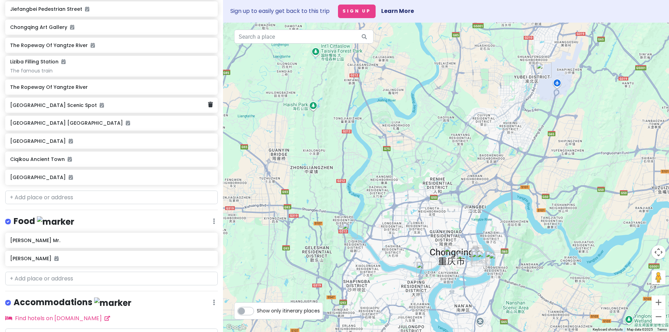
scroll to position [173, 0]
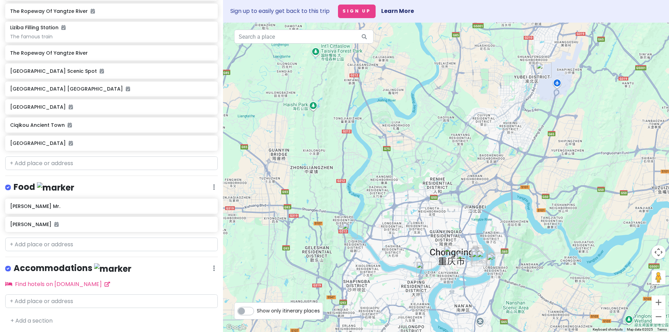
click at [54, 292] on div at bounding box center [111, 295] width 223 height 6
click at [48, 298] on input "text" at bounding box center [111, 301] width 212 height 14
type input "MCSRH HOTEL"
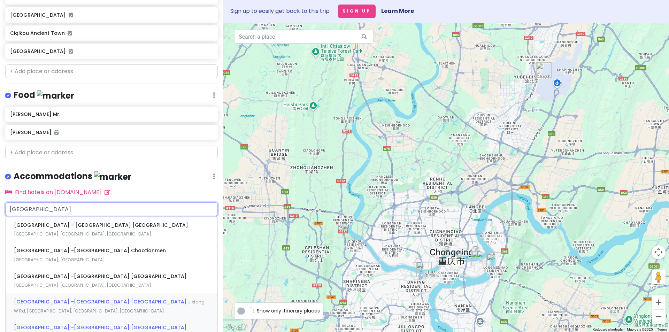
scroll to position [278, 0]
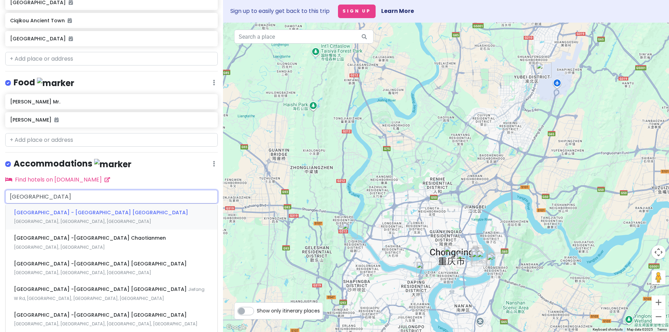
click at [125, 210] on span "Mcsrh Hotel - Chongqing Jiefangbei Pedestrian Street" at bounding box center [101, 212] width 174 height 7
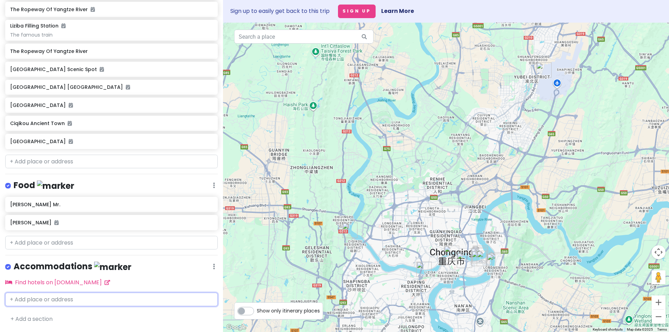
scroll to position [194, 0]
click at [125, 210] on div "Xiaomian Mr. Yangji Longfu" at bounding box center [111, 215] width 223 height 36
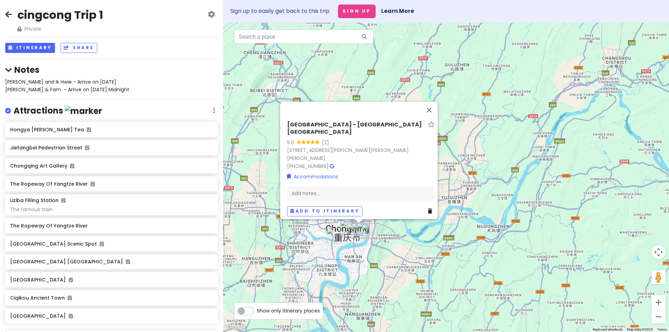
scroll to position [0, 0]
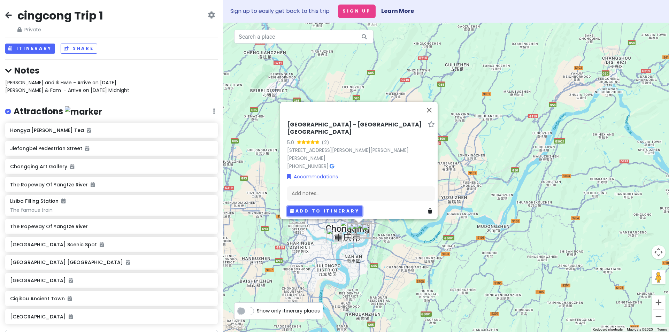
click at [300, 207] on button "Add to itinerary" at bounding box center [324, 212] width 75 height 10
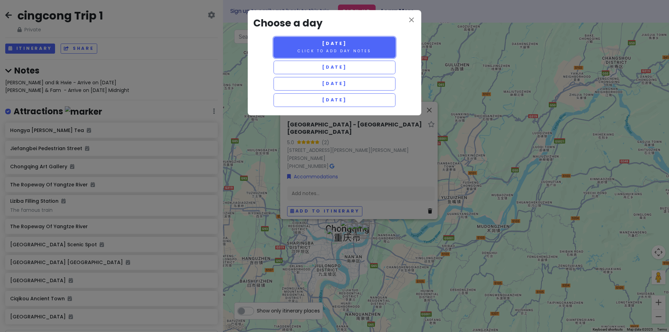
click at [344, 51] on small "Click to add day notes" at bounding box center [334, 50] width 74 height 5
click at [344, 51] on div "Friday 10/10 Click to add day notes Saturday 10/11 Sunday 10/12 Monday 10/13" at bounding box center [334, 73] width 162 height 73
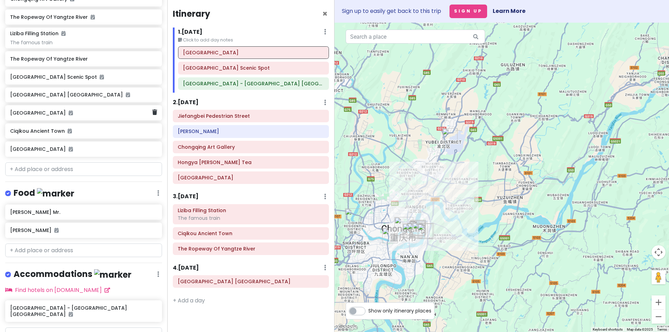
scroll to position [194, 0]
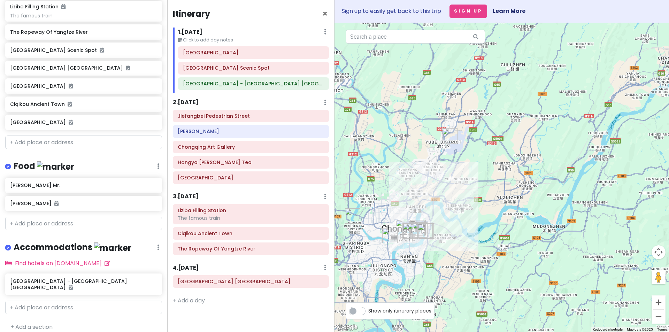
click at [157, 247] on icon at bounding box center [158, 248] width 2 height 6
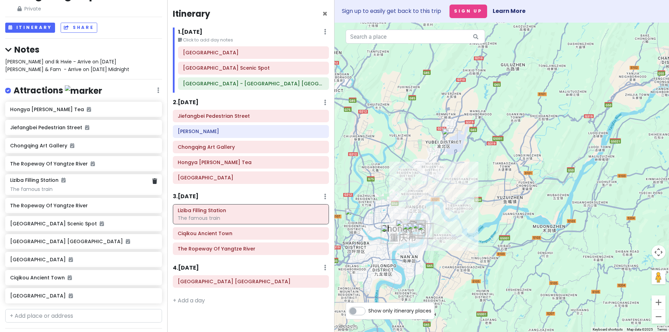
scroll to position [0, 0]
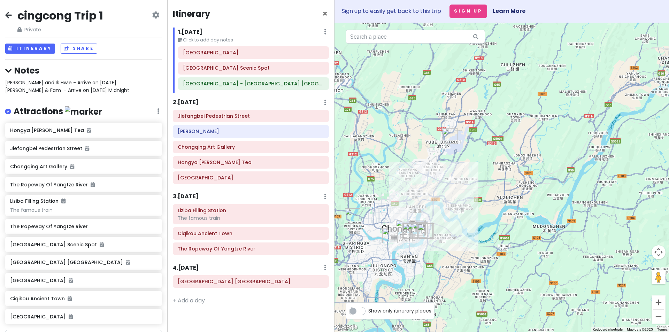
click at [152, 17] on icon at bounding box center [155, 15] width 7 height 6
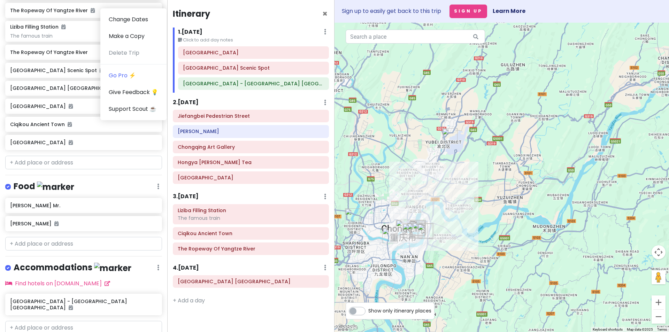
scroll to position [194, 0]
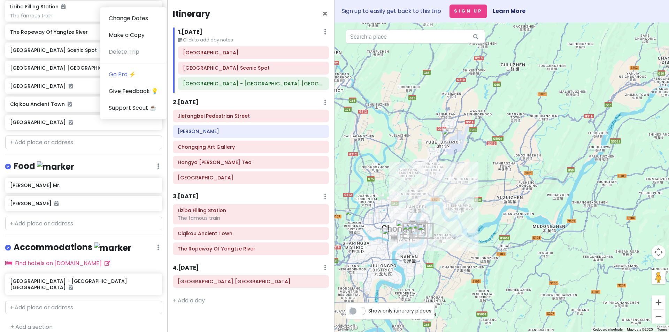
click at [14, 243] on label at bounding box center [14, 243] width 0 height 0
click at [14, 248] on input "checkbox" at bounding box center [16, 245] width 5 height 5
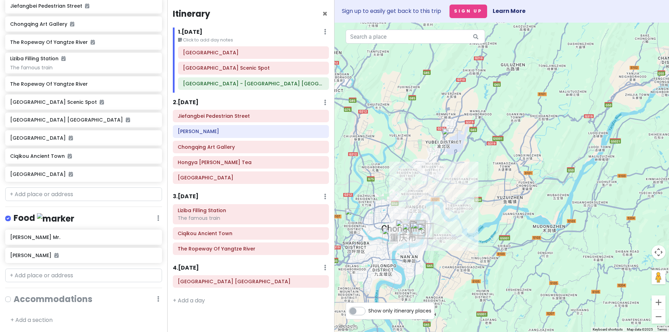
click at [14, 295] on label at bounding box center [14, 295] width 0 height 0
click at [14, 299] on input "checkbox" at bounding box center [16, 297] width 5 height 5
checkbox input "true"
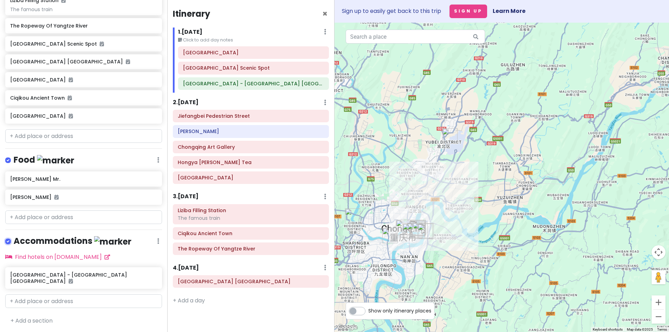
scroll to position [194, 0]
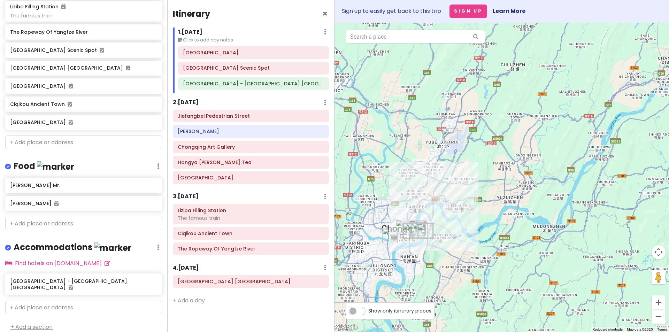
click at [13, 323] on link "+ Add a section" at bounding box center [31, 327] width 42 height 8
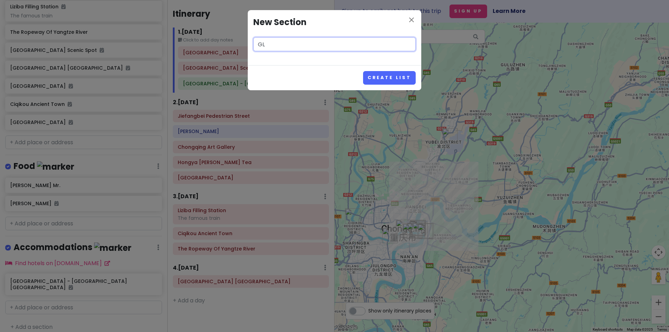
type input "G"
type input "FLIGHT"
click at [400, 72] on button "Create List" at bounding box center [389, 78] width 53 height 14
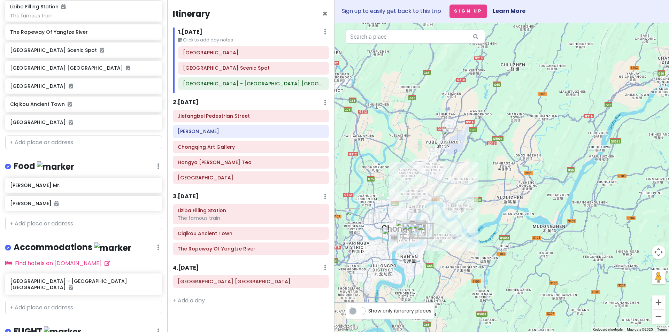
scroll to position [239, 0]
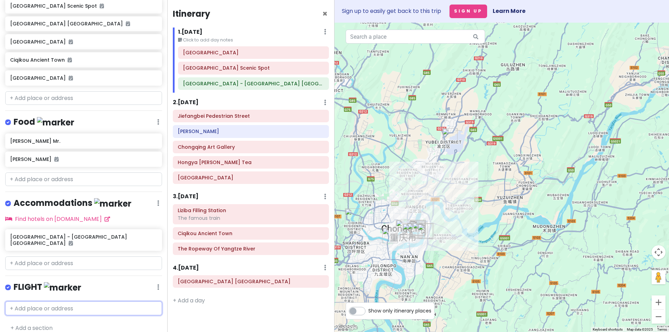
click at [21, 301] on input "text" at bounding box center [83, 308] width 157 height 14
paste input "Chongqing Jiangbei International Airport T2"
click at [10, 301] on input "Chongqing Jiangbei International Airport T2" at bounding box center [83, 308] width 157 height 14
type input "13 Oct, Chongqing Jiangbei International Airport T2"
click at [149, 301] on input "13 Oct, Chongqing Jiangbei International Airport T2" at bounding box center [83, 308] width 157 height 14
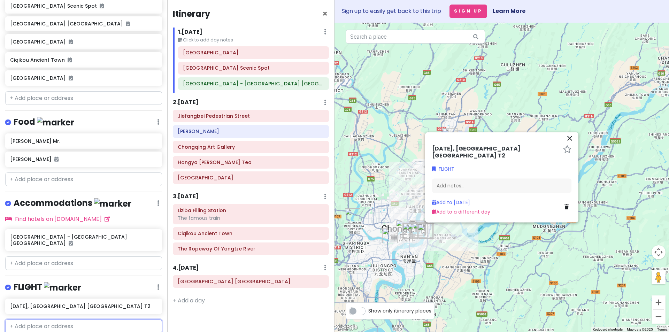
paste input "05:40"
type input "flight 05:40"
click at [48, 320] on input "flight 05:40" at bounding box center [83, 326] width 157 height 14
click at [98, 304] on div "13 Oct, Chongqing Jiangbei International Airport T2" at bounding box center [83, 305] width 157 height 15
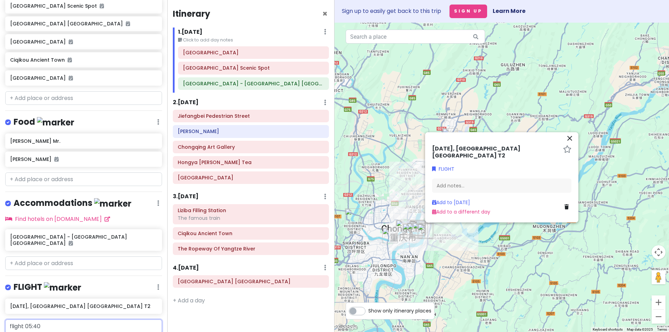
click at [48, 319] on input "flight 05:40" at bounding box center [83, 326] width 157 height 14
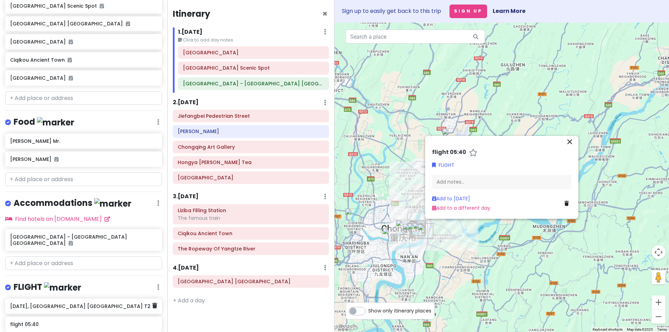
paste input "Booking No.： 1653704227218114 PIN：8779"
type input "Booking No.： 1653704227218114 PIN：8779"
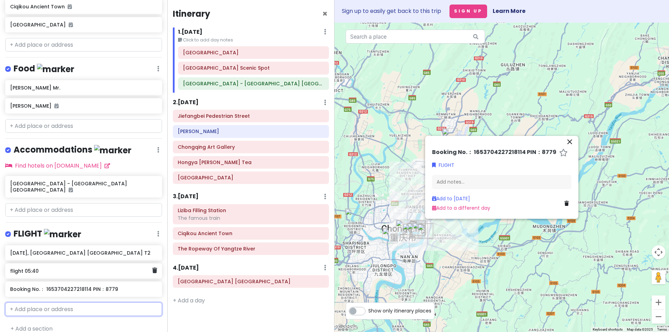
scroll to position [293, 0]
click at [71, 323] on div "+ Add a section" at bounding box center [83, 327] width 157 height 9
click at [119, 285] on h6 "Booking No.： 1653704227218114 PIN：8779" at bounding box center [81, 288] width 142 height 6
click at [44, 302] on input "text" at bounding box center [83, 308] width 157 height 14
paste input "BGCBSRZ"
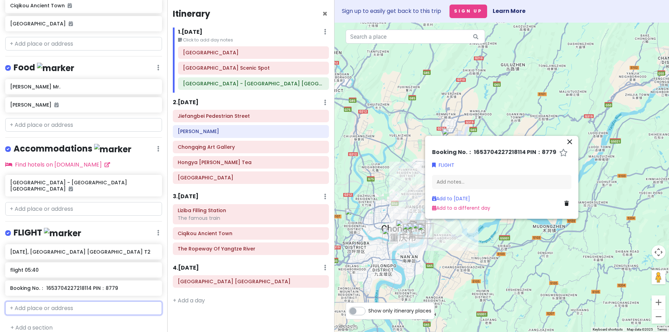
type input "BGCBSRZ"
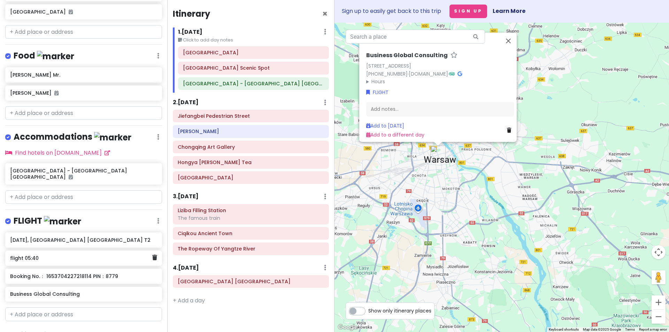
scroll to position [311, 0]
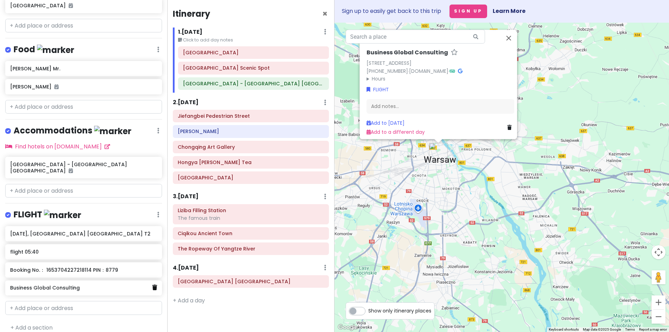
click at [152, 283] on link at bounding box center [154, 287] width 5 height 9
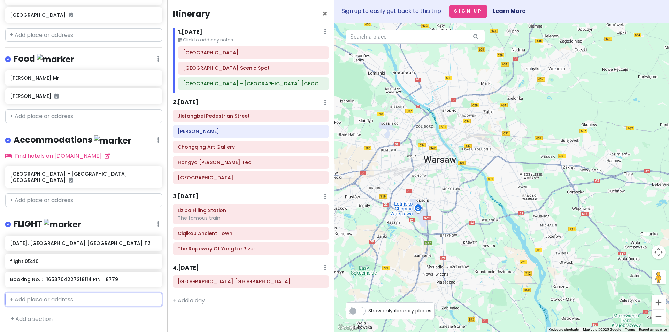
scroll to position [293, 0]
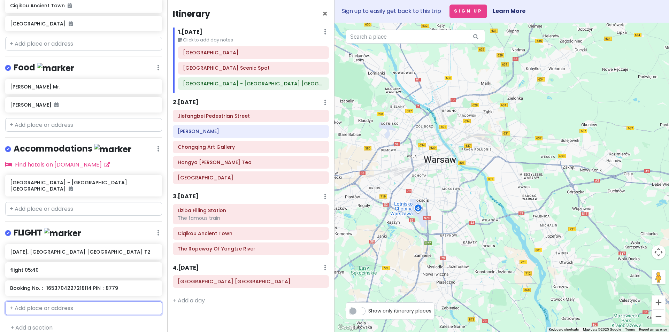
click at [32, 301] on input "text" at bounding box center [83, 308] width 157 height 14
paste input "BGCBSRZ"
type input "booking code: BGCBSRZ"
click at [159, 116] on div "cingcong Trip 1 Private Change Dates Make a Copy Delete Trip Go Pro ⚡️ Give Fee…" at bounding box center [83, 166] width 167 height 332
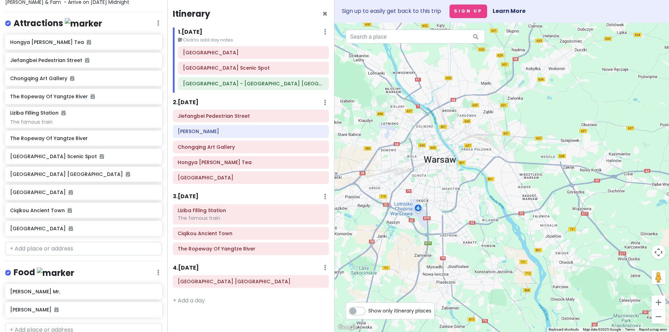
scroll to position [84, 0]
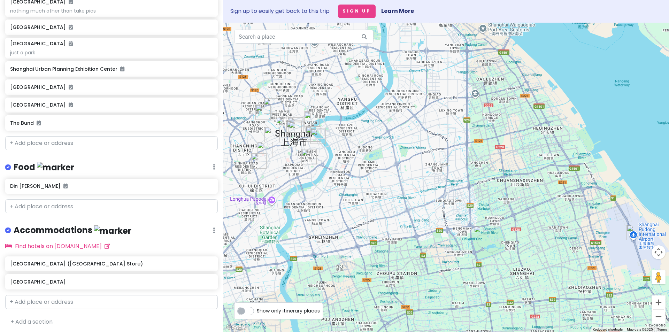
scroll to position [260, 0]
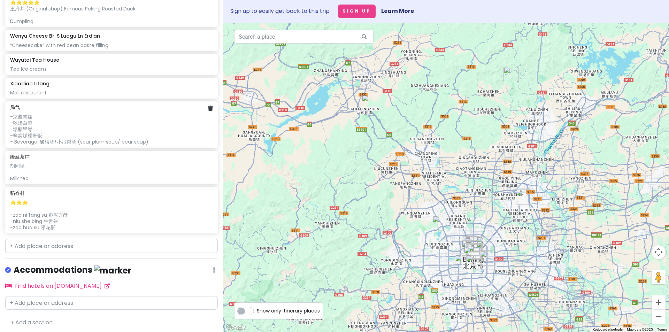
scroll to position [636, 0]
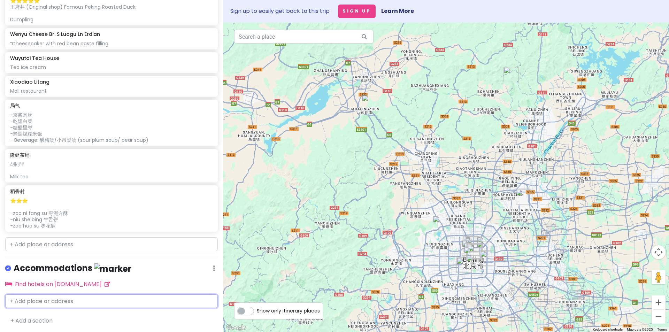
click at [62, 302] on input "text" at bounding box center [111, 301] width 212 height 14
paste input "Jia Mei Hotel Beijing"
type input "Jia Mei Hotel Beijing"
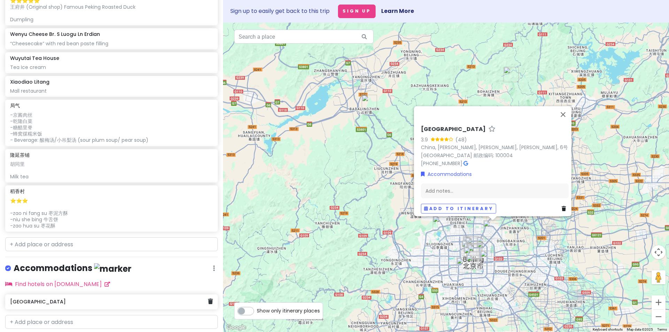
click at [208, 301] on icon at bounding box center [210, 301] width 5 height 6
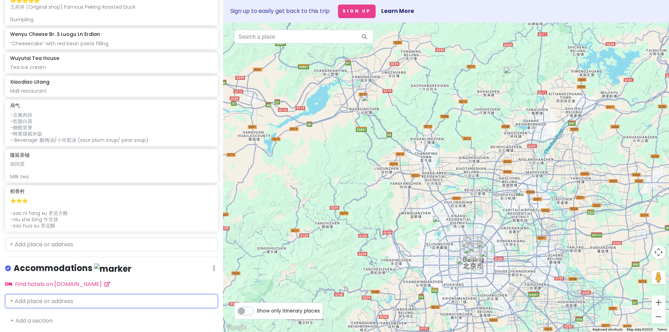
click at [42, 305] on input "text" at bounding box center [111, 301] width 212 height 14
paste input "Jia Mei Hotel Beijing"
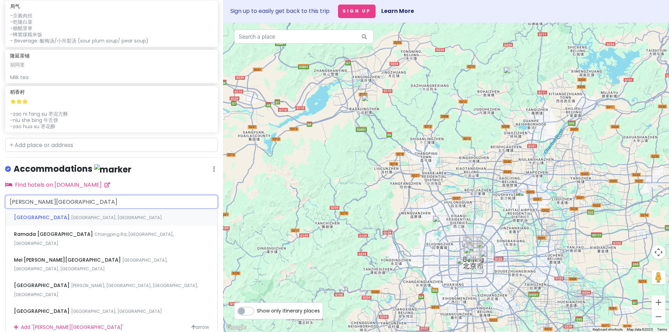
scroll to position [736, 0]
type input "Jia Mei Hotel Beijing"
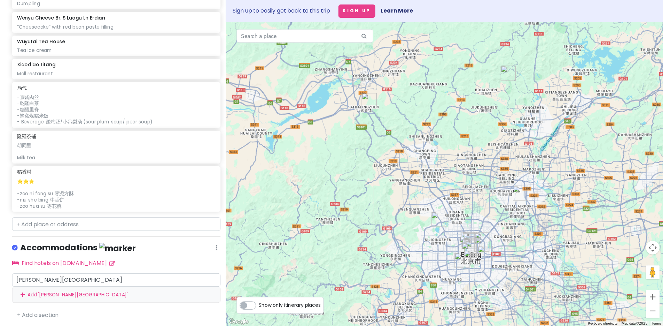
scroll to position [636, 0]
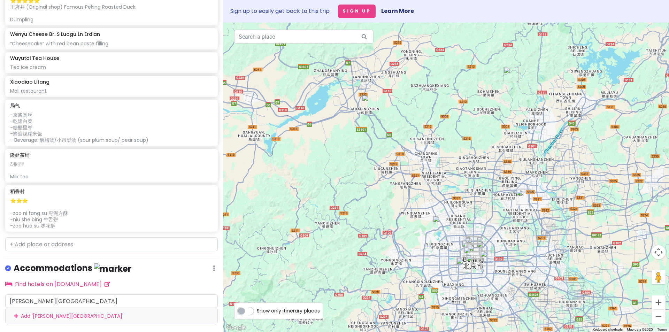
click at [167, 262] on div "cingcong trip 3 - BJ Private Change Dates Make a Copy Delete Trip Go Pro ⚡️ Giv…" at bounding box center [111, 166] width 223 height 332
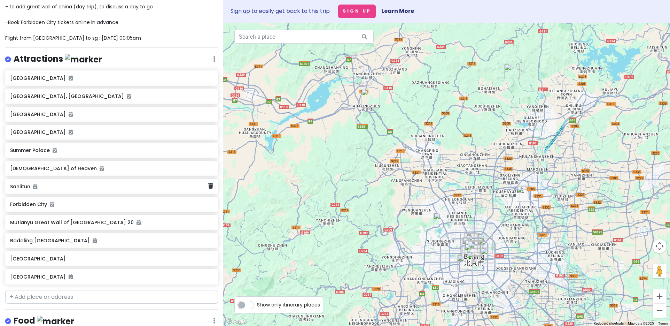
scroll to position [44, 0]
